Goal: Entertainment & Leisure: Consume media (video, audio)

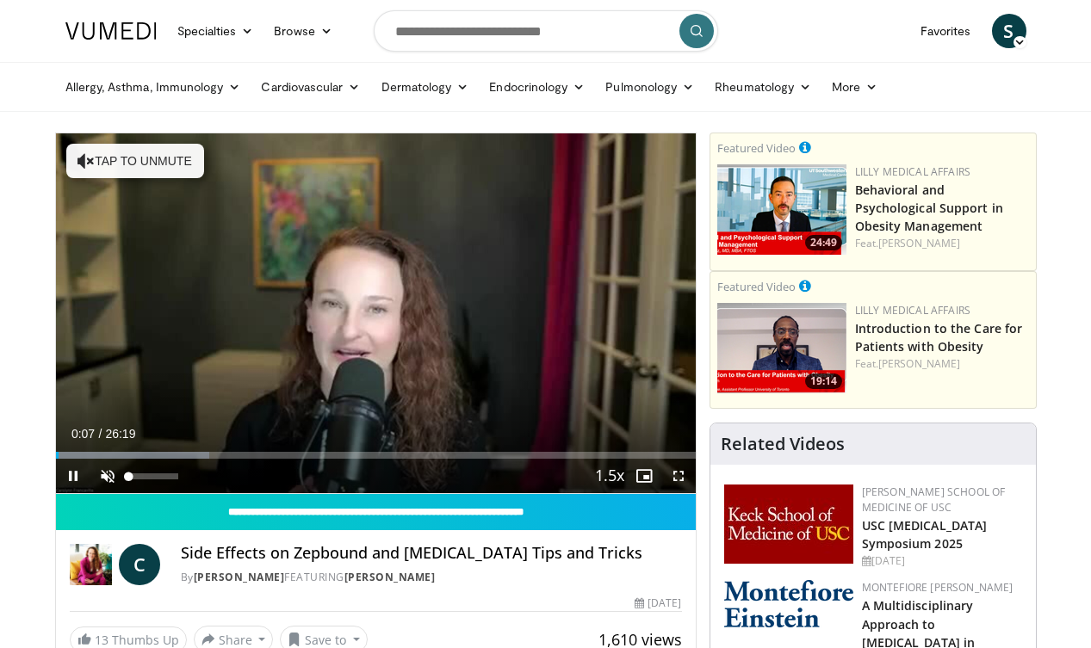
click at [112, 474] on span "Video Player" at bounding box center [107, 476] width 34 height 34
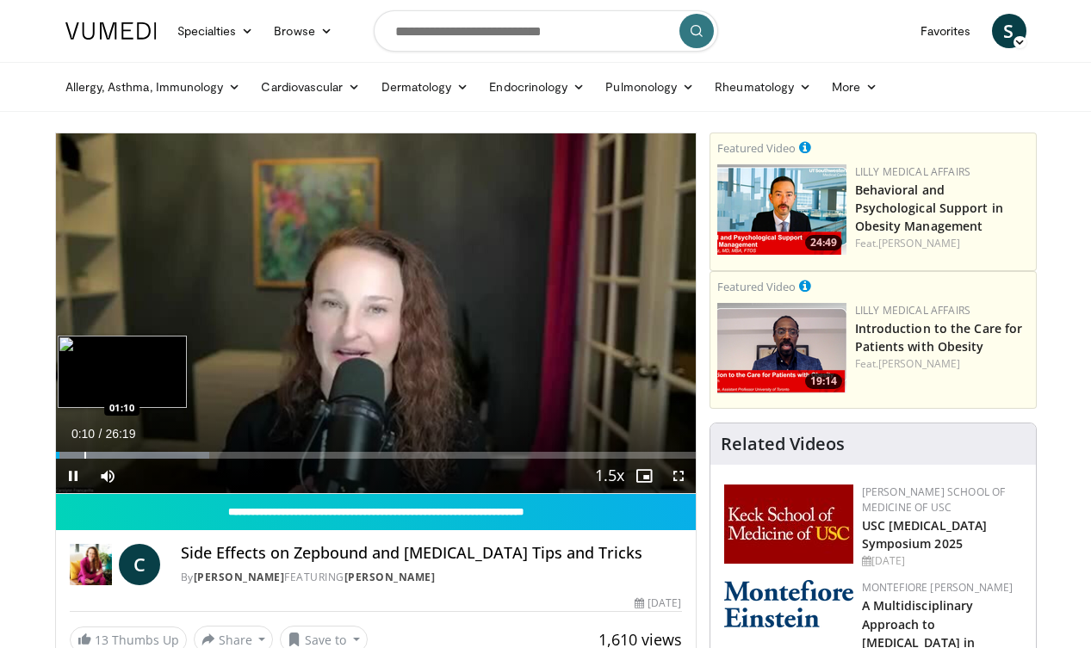
click at [84, 451] on div "Loaded : 24.06% 00:10 01:10" at bounding box center [376, 451] width 640 height 16
click at [96, 454] on div "Progress Bar" at bounding box center [97, 455] width 2 height 7
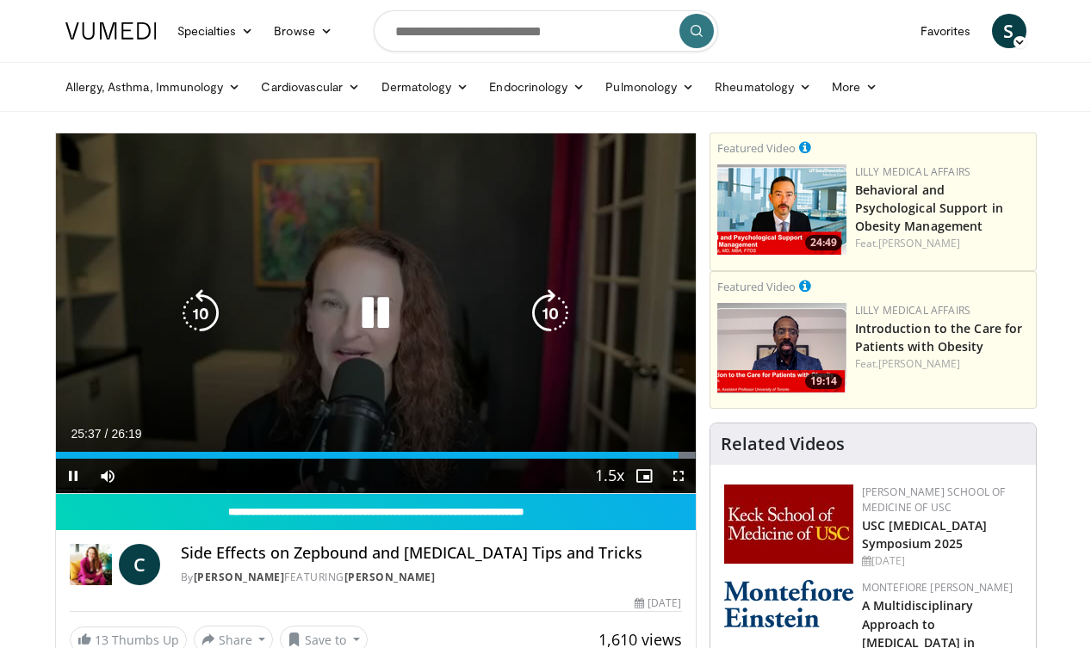
click at [379, 316] on icon "Video Player" at bounding box center [375, 313] width 48 height 48
